Goal: Navigation & Orientation: Understand site structure

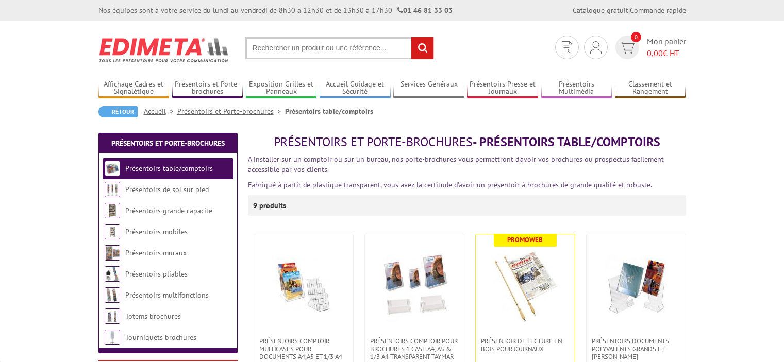
scroll to position [120, 0]
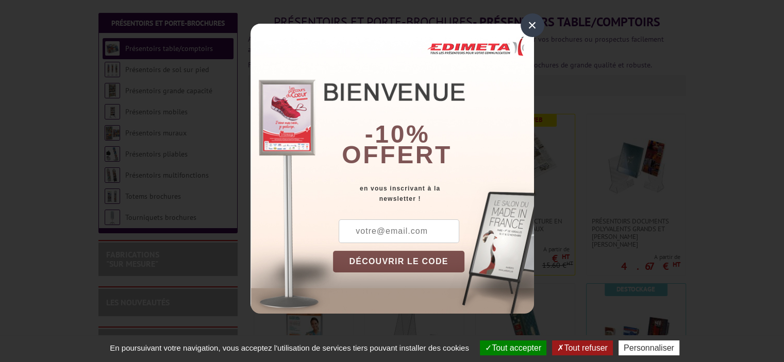
click at [534, 27] on div "×" at bounding box center [532, 25] width 24 height 24
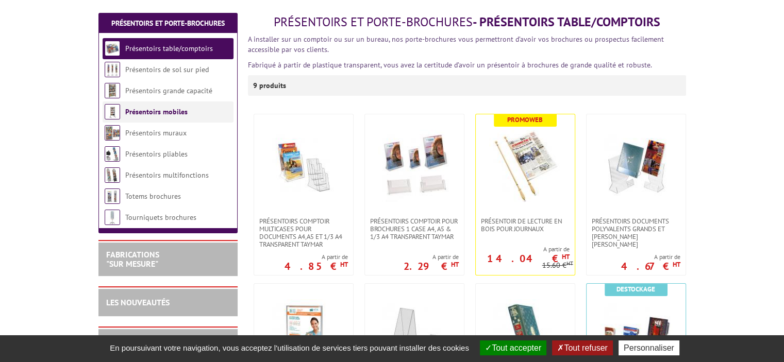
click at [145, 109] on link "Présentoirs mobiles" at bounding box center [156, 111] width 62 height 9
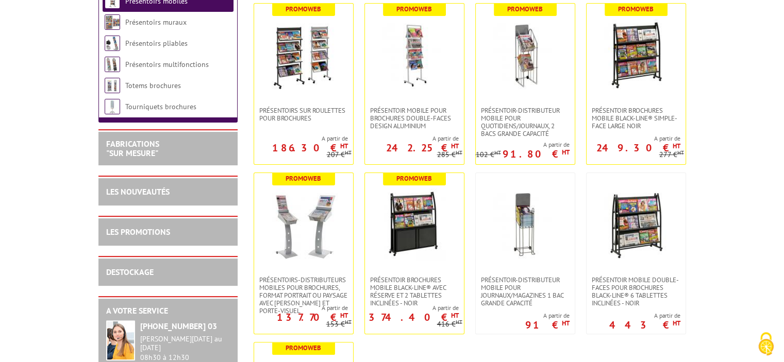
scroll to position [240, 0]
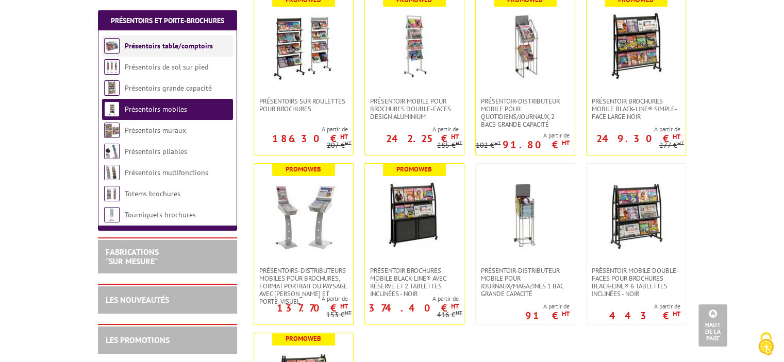
click at [162, 43] on link "Présentoirs table/comptoirs" at bounding box center [169, 45] width 88 height 9
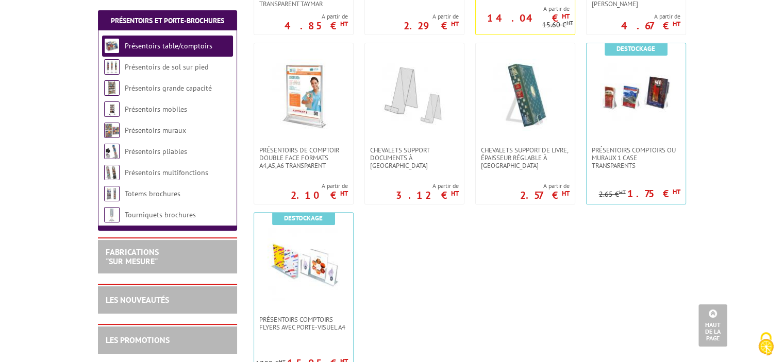
scroll to position [120, 0]
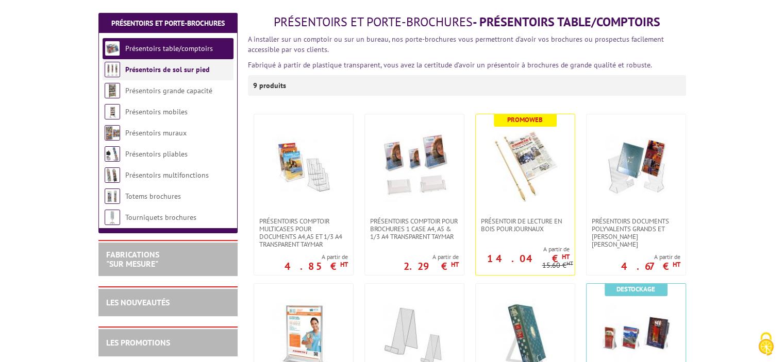
click at [166, 72] on link "Présentoirs de sol sur pied" at bounding box center [167, 69] width 84 height 9
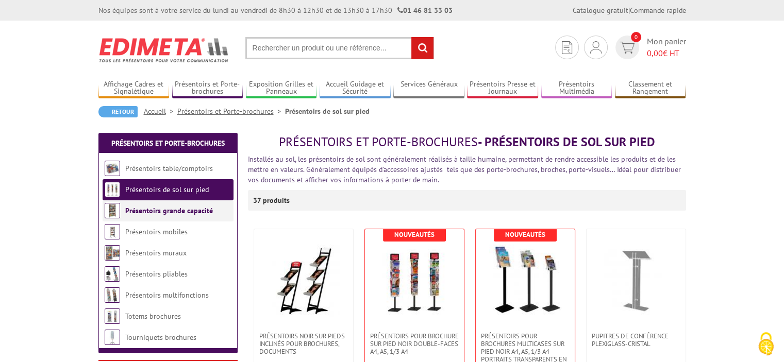
click at [175, 215] on link "Présentoirs grande capacité" at bounding box center [169, 210] width 88 height 9
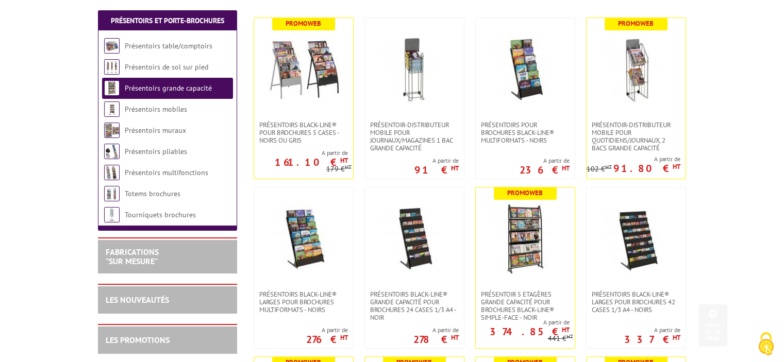
scroll to position [240, 0]
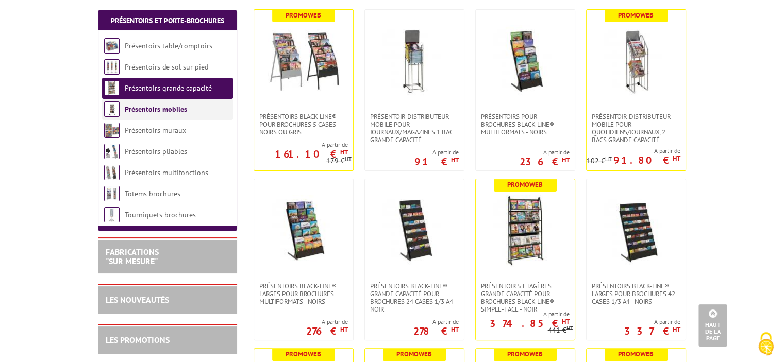
click at [173, 111] on link "Présentoirs mobiles" at bounding box center [156, 109] width 62 height 9
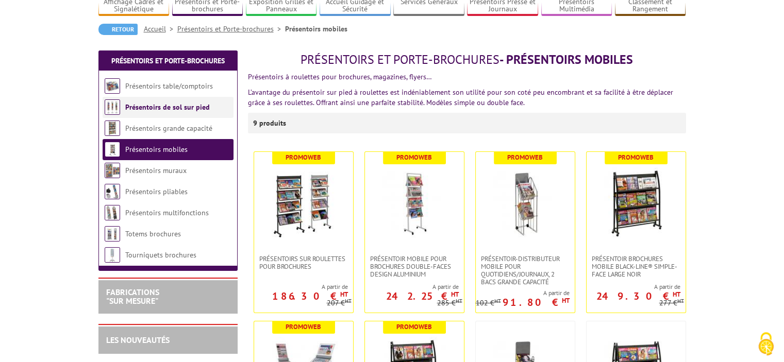
scroll to position [120, 0]
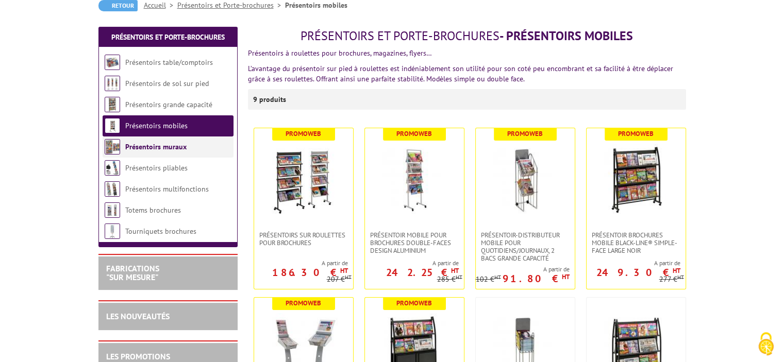
click at [170, 142] on link "Présentoirs muraux" at bounding box center [155, 146] width 61 height 9
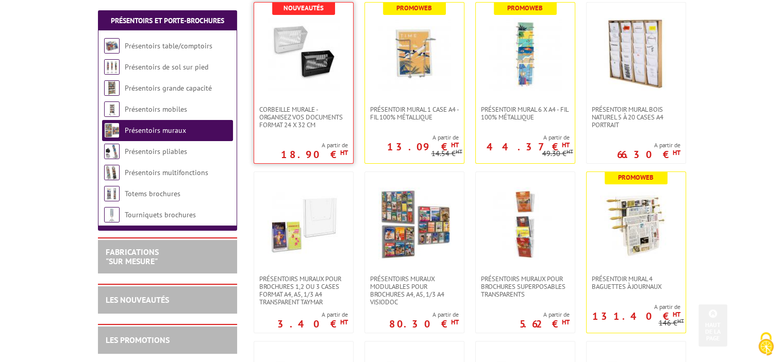
scroll to position [240, 0]
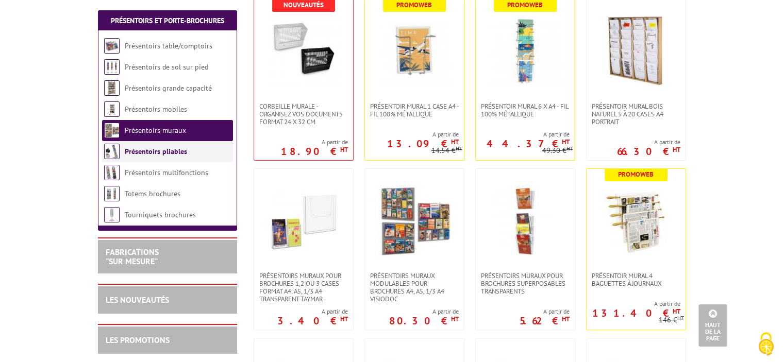
click at [174, 151] on link "Présentoirs pliables" at bounding box center [156, 151] width 62 height 9
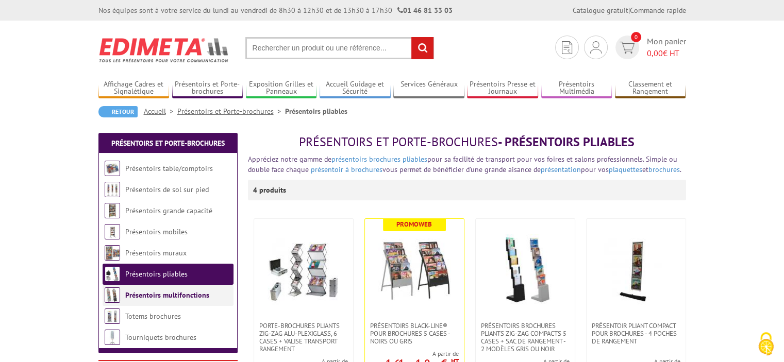
click at [193, 295] on link "Présentoirs multifonctions" at bounding box center [167, 295] width 84 height 9
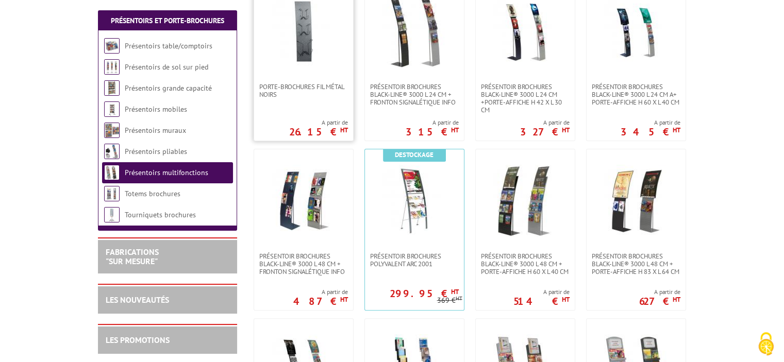
scroll to position [240, 0]
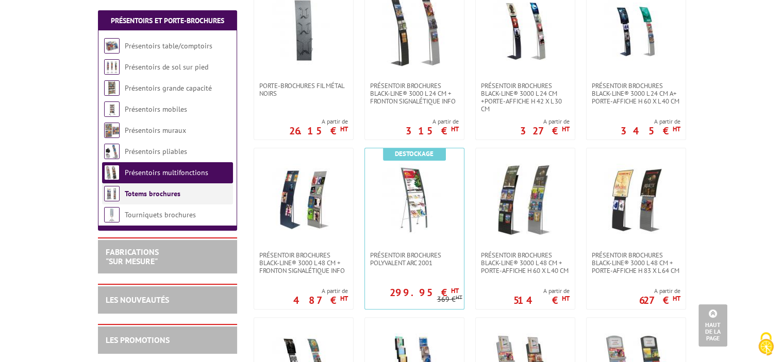
click at [163, 191] on link "Totems brochures" at bounding box center [153, 193] width 56 height 9
